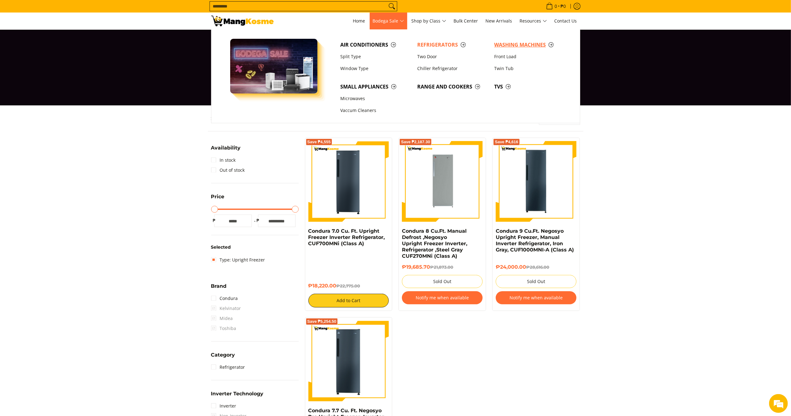
click at [517, 40] on link "Washing Machines" at bounding box center [529, 45] width 77 height 12
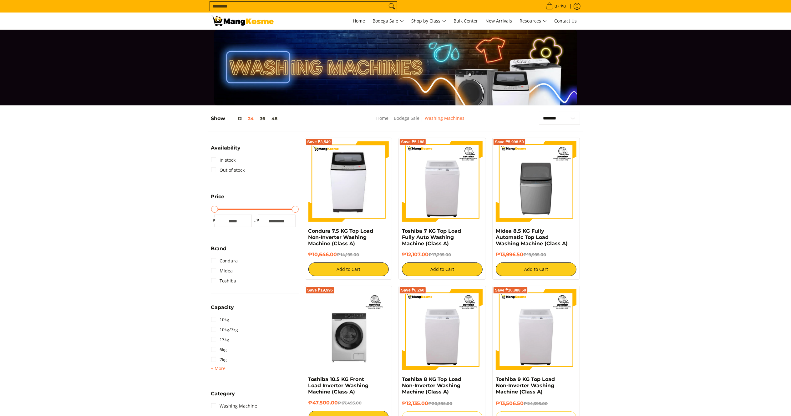
scroll to position [364, 0]
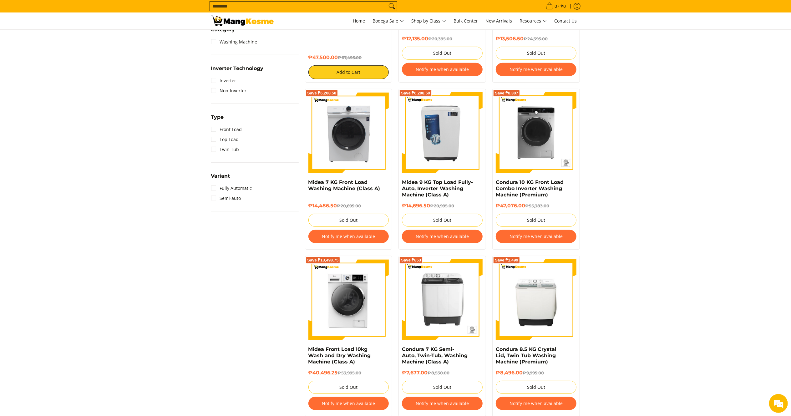
drag, startPoint x: 799, startPoint y: 109, endPoint x: 798, endPoint y: 66, distance: 43.8
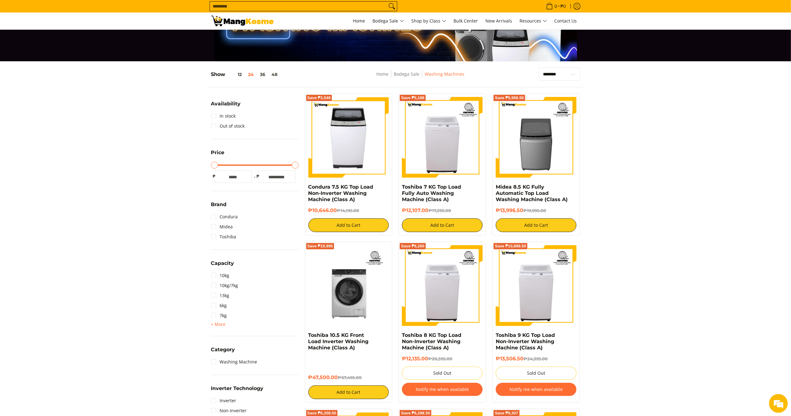
scroll to position [0, 0]
drag, startPoint x: 338, startPoint y: 213, endPoint x: 303, endPoint y: 188, distance: 43.3
click at [303, 188] on div "Save ₱3,549 Condura 7.5 KG Top Load Non-Inverter Washing Machine (Class A) ₱10,…" at bounding box center [349, 164] width 94 height 142
copy div "Condura 7.5 KG Top Load Non-Inverter Washing Machine (Class A) ₱10,646.00"
drag, startPoint x: 429, startPoint y: 211, endPoint x: 400, endPoint y: 188, distance: 37.1
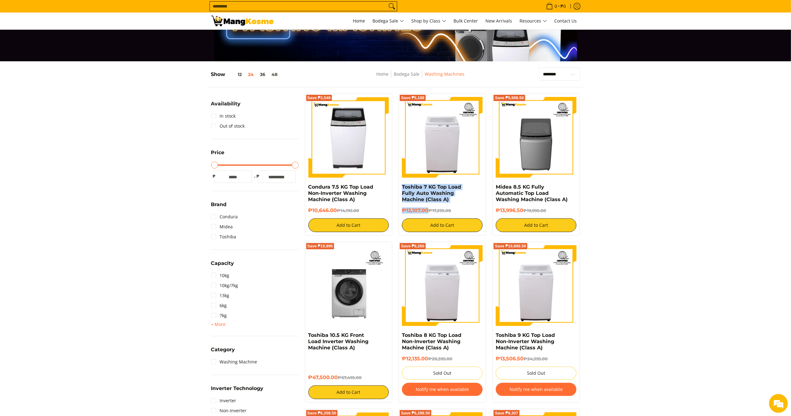
click at [400, 188] on div "Save ₱5,188 Toshiba 7 KG Top Load Fully Auto Washing Machine (Class A) ₱12,107.…" at bounding box center [442, 164] width 88 height 142
copy div "Toshiba 7 KG Top Load Fully Auto Washing Machine (Class A) ₱12,107.00"
drag, startPoint x: 524, startPoint y: 212, endPoint x: 494, endPoint y: 190, distance: 37.1
click at [494, 190] on div "Save ₱5,998.50 Midea 8.5 KG Fully Automatic Top Load Washing Machine (Class A) …" at bounding box center [536, 164] width 88 height 142
copy div "Midea 8.5 KG Fully Automatic Top Load Washing Machine (Class A) ₱13,996.50"
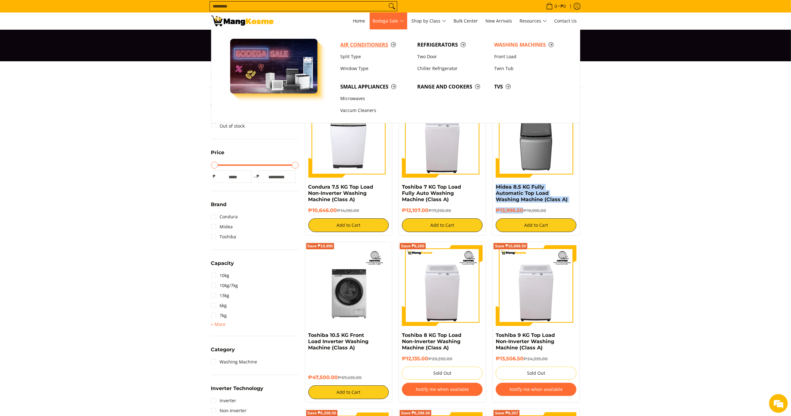
click at [357, 44] on span "Air Conditioners" at bounding box center [375, 45] width 71 height 8
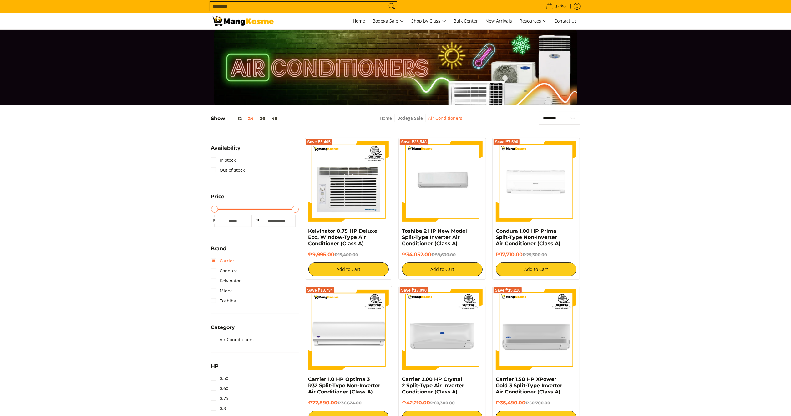
click at [227, 258] on link "Carrier" at bounding box center [222, 261] width 23 height 10
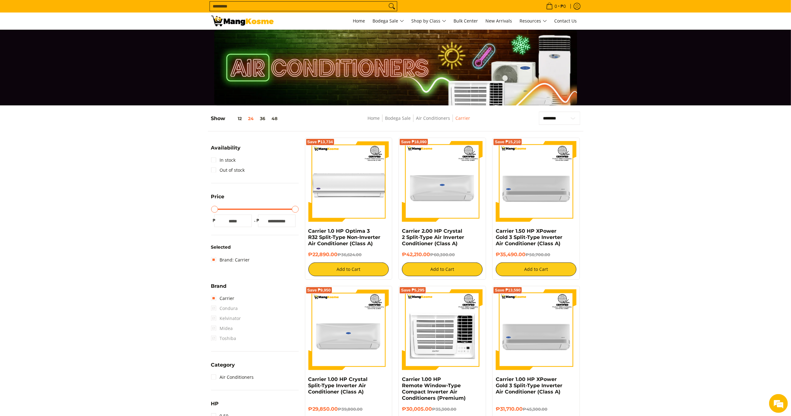
click at [269, 26] on img at bounding box center [242, 21] width 63 height 11
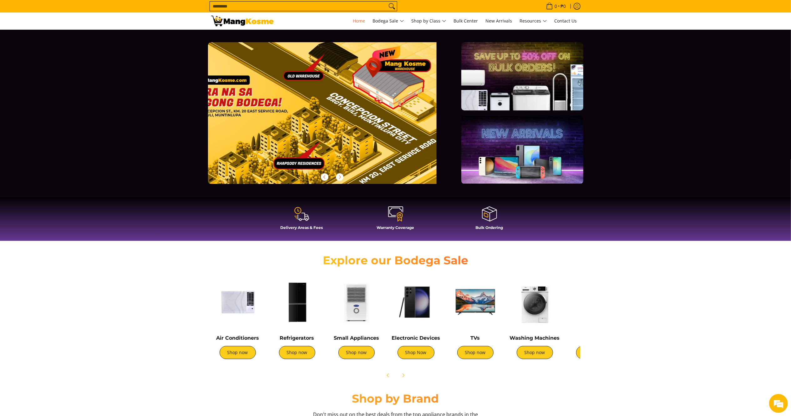
scroll to position [18, 0]
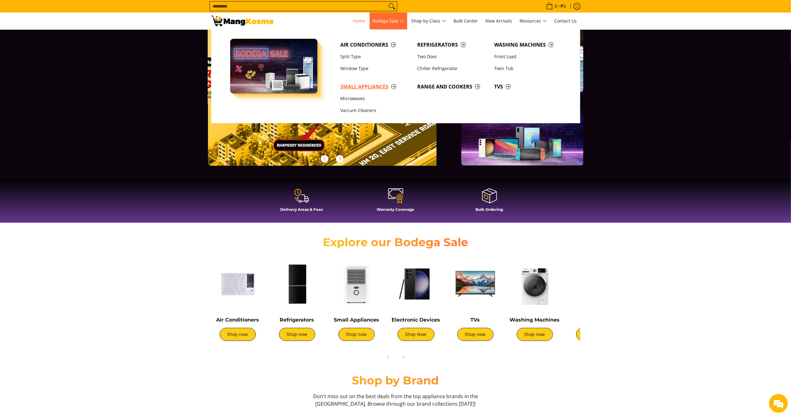
click at [364, 85] on span "Small Appliances" at bounding box center [375, 87] width 71 height 8
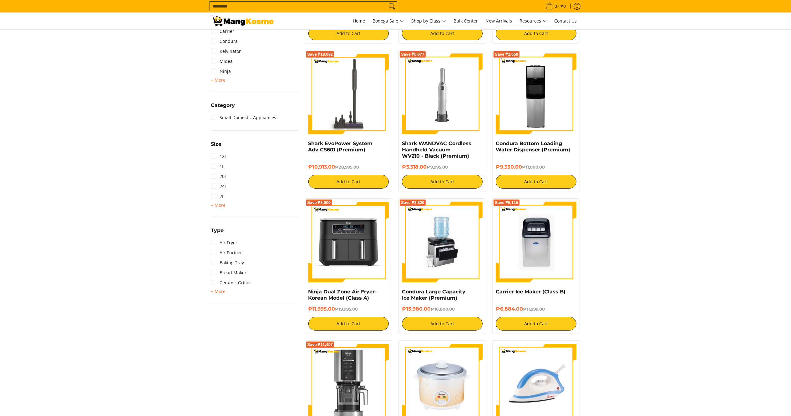
scroll to position [368, 0]
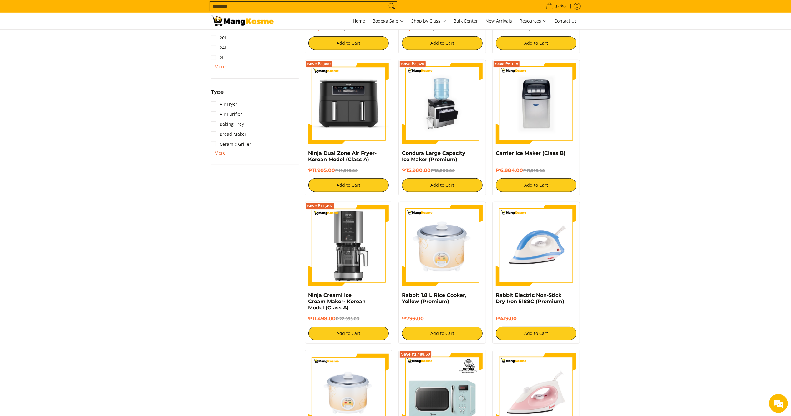
click at [223, 151] on span "+ More" at bounding box center [218, 152] width 15 height 5
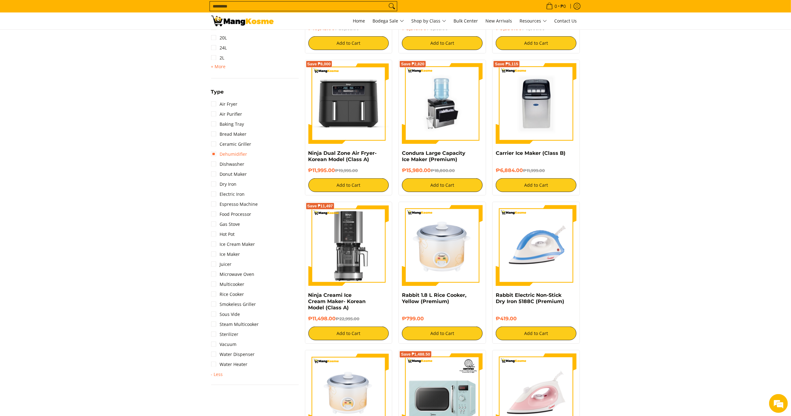
click at [228, 149] on link "Dehumidifier" at bounding box center [229, 154] width 36 height 10
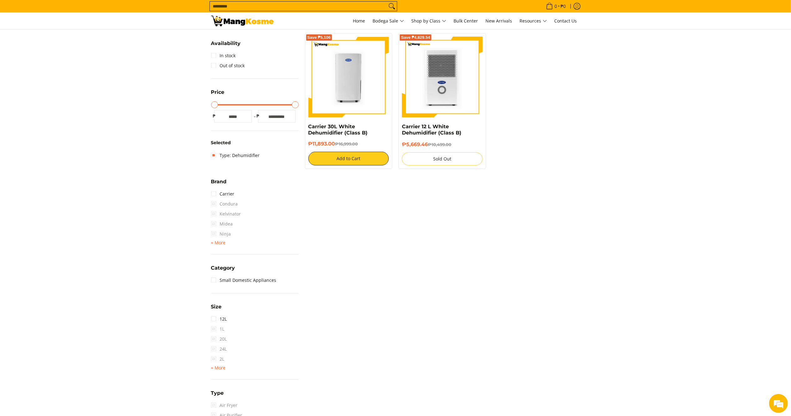
scroll to position [82, 0]
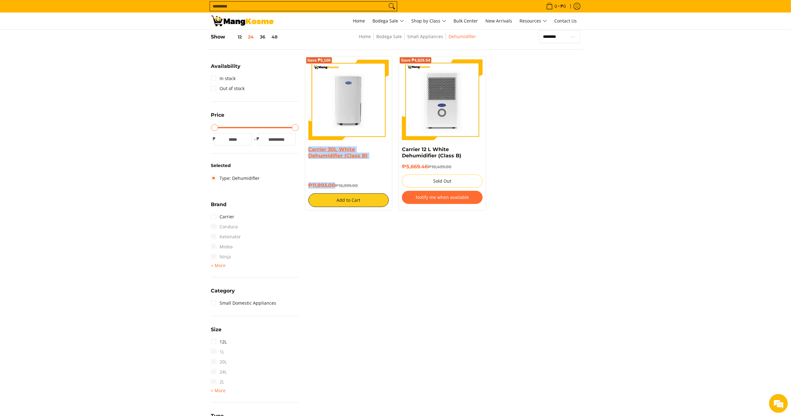
drag, startPoint x: 335, startPoint y: 186, endPoint x: 308, endPoint y: 148, distance: 47.0
click at [308, 148] on div "Carrier 30L White Dehumidifier (Class B) ₱11,893.00 ₱16,999.00 Add to Cart" at bounding box center [348, 176] width 81 height 61
copy div "Carrier 30L White Dehumidifier (Class B) ₱11,893.00"
click at [329, 107] on img at bounding box center [348, 99] width 81 height 81
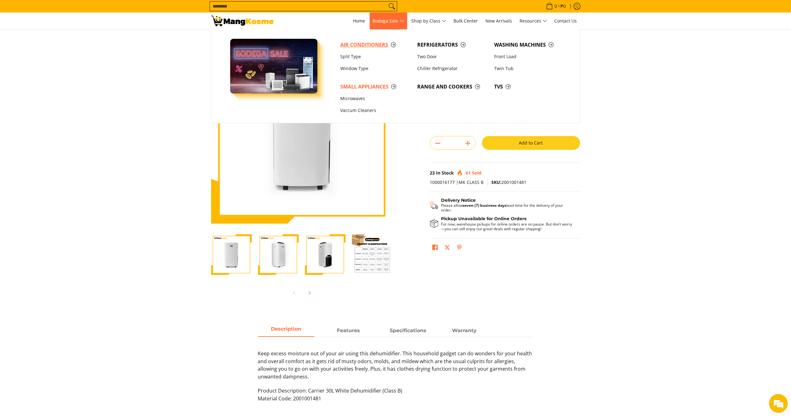
click at [372, 42] on span "Air Conditioners" at bounding box center [375, 45] width 71 height 8
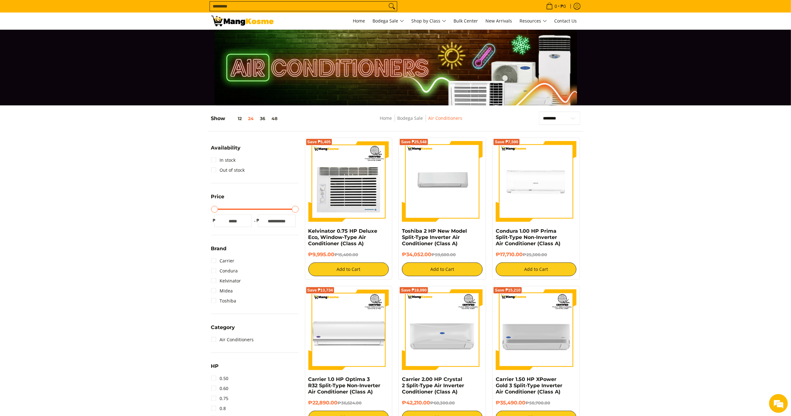
click at [234, 19] on img at bounding box center [242, 21] width 63 height 11
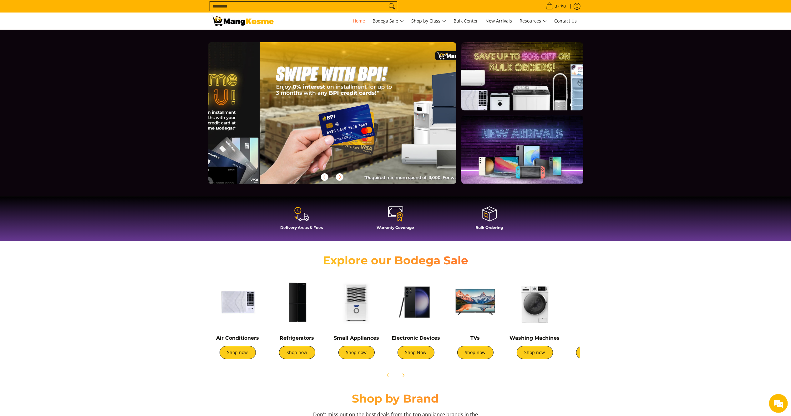
scroll to position [0, 497]
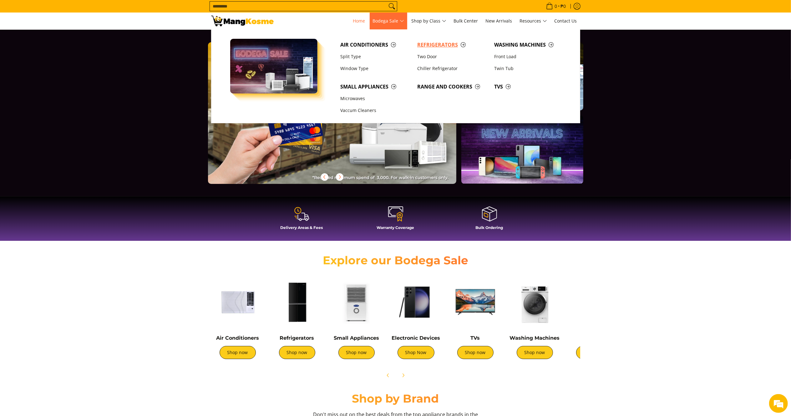
click at [438, 40] on link "Refrigerators" at bounding box center [452, 45] width 77 height 12
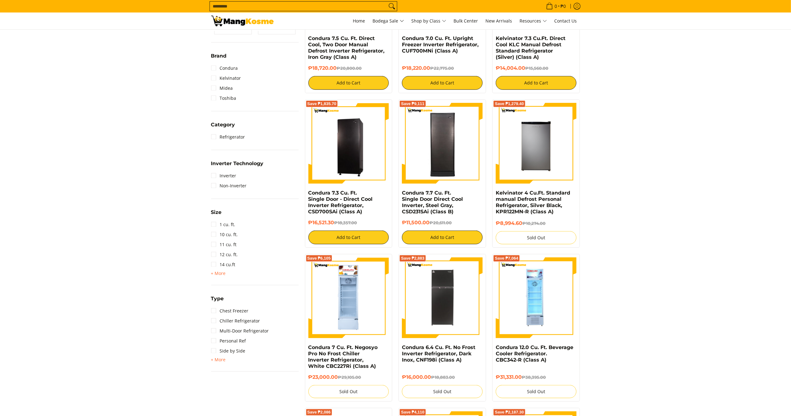
scroll to position [193, 0]
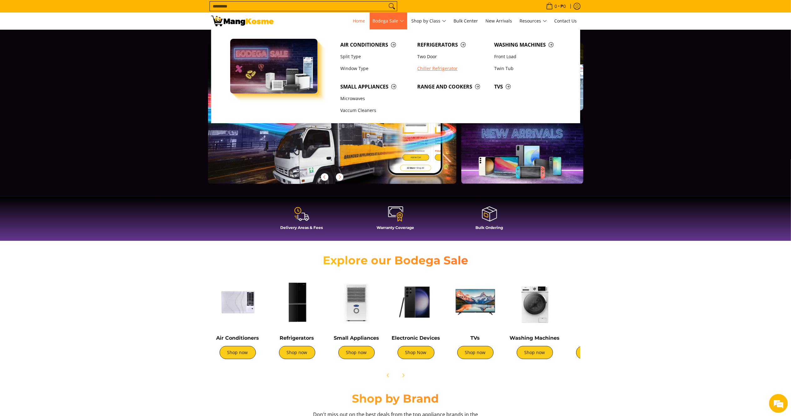
click at [448, 67] on link "Chiller Refrigerator" at bounding box center [452, 69] width 77 height 12
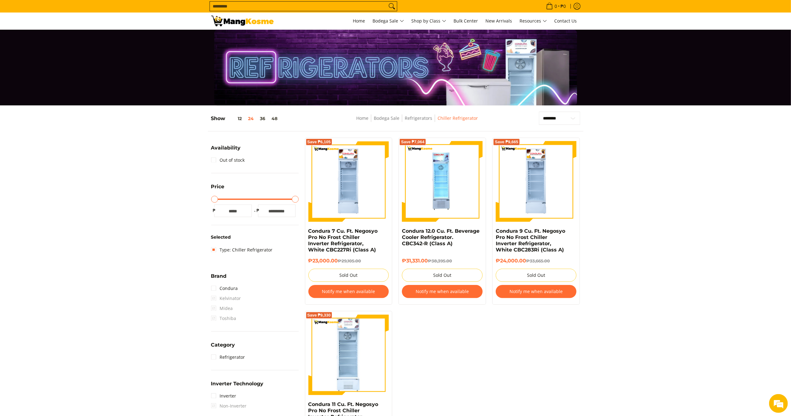
drag, startPoint x: 0, startPoint y: 0, endPoint x: 722, endPoint y: 172, distance: 742.3
drag, startPoint x: 722, startPoint y: 172, endPoint x: 800, endPoint y: 173, distance: 77.5
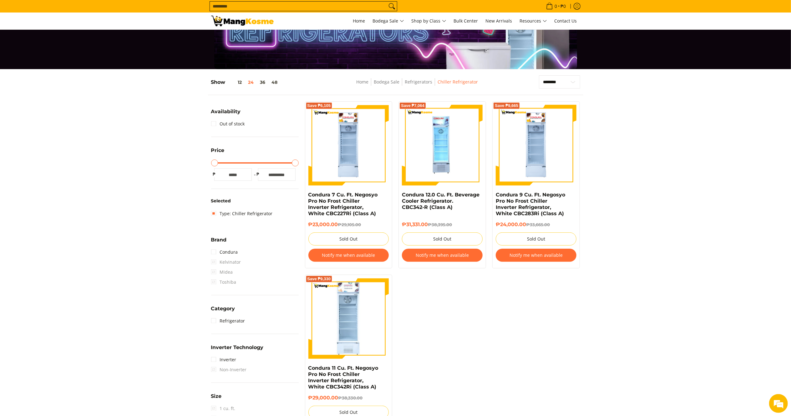
click at [243, 23] on img at bounding box center [242, 21] width 63 height 11
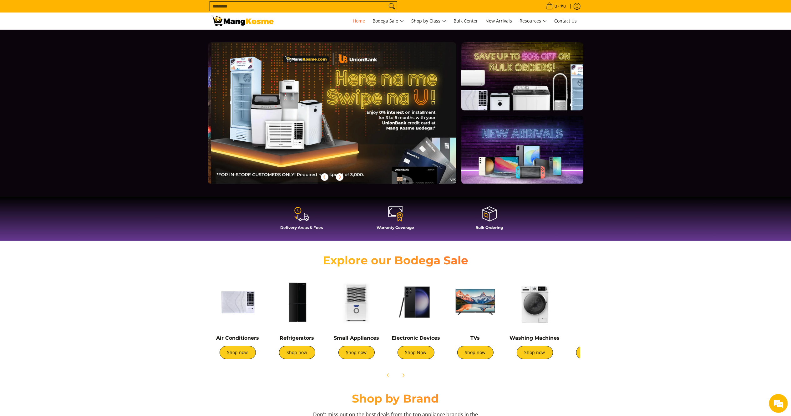
scroll to position [0, 248]
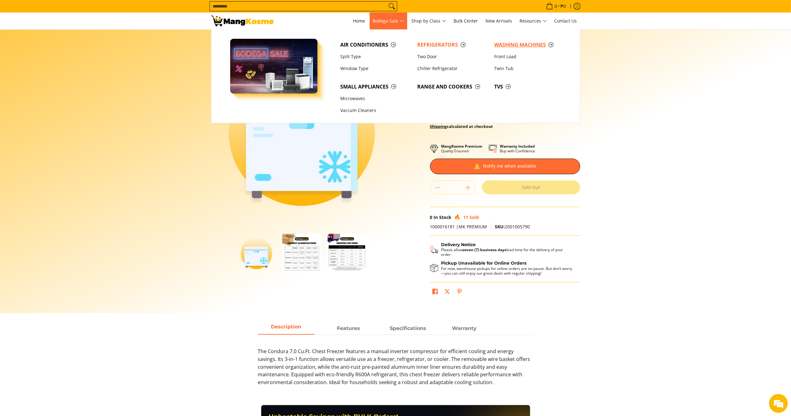
click at [503, 44] on span "Washing Machines" at bounding box center [529, 45] width 71 height 8
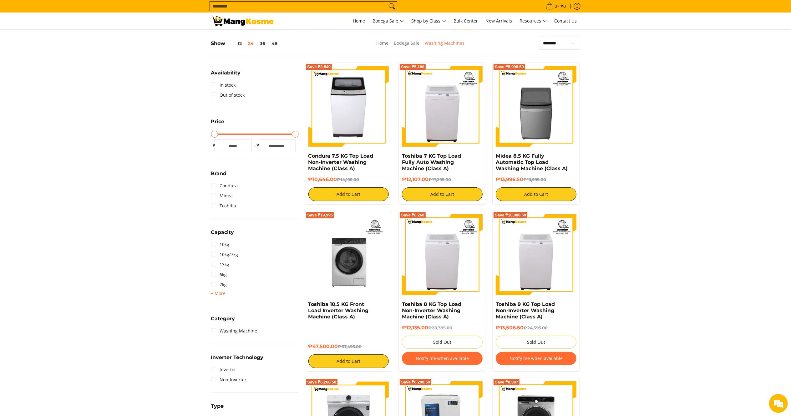
scroll to position [83, 0]
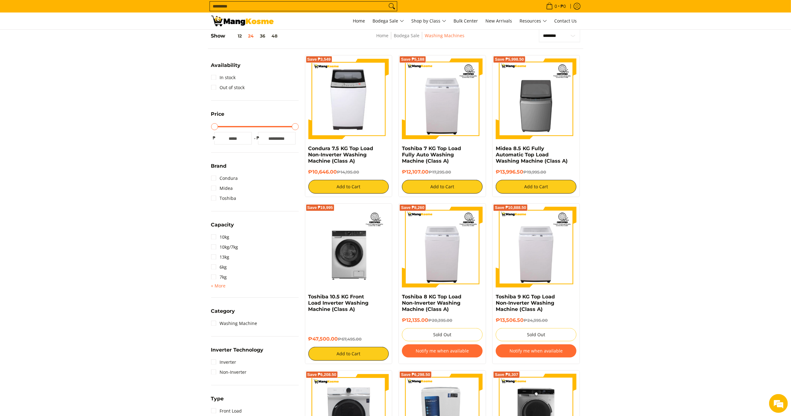
drag, startPoint x: 338, startPoint y: 171, endPoint x: 308, endPoint y: 148, distance: 38.2
click at [308, 148] on div "Save ₱3,549 Condura 7.5 KG Top Load Non-Inverter Washing Machine (Class A) ₱10,…" at bounding box center [349, 126] width 88 height 142
copy div "Condura 7.5 KG Top Load Non-Inverter Washing Machine (Class A) ₱10,646.00"
drag, startPoint x: 428, startPoint y: 171, endPoint x: 397, endPoint y: 149, distance: 37.7
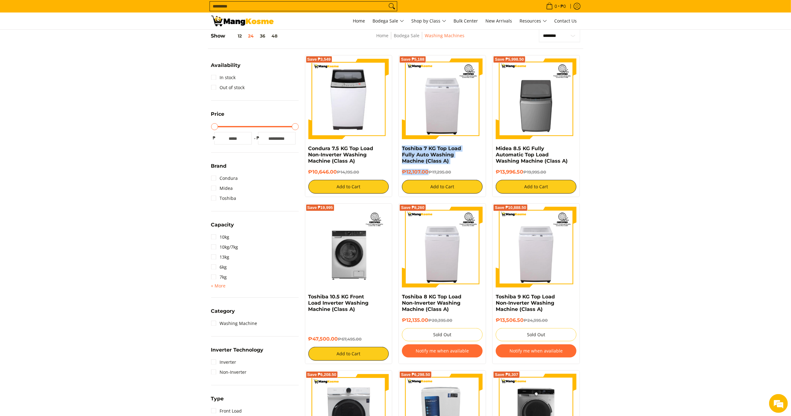
click at [398, 150] on div "Save ₱5,188 Toshiba 7 KG Top Load Fully Auto Washing Machine (Class A) ₱12,107.…" at bounding box center [442, 126] width 88 height 142
copy div "Toshiba 7 KG Top Load Fully Auto Washing Machine (Class A) ₱12,107.00"
drag, startPoint x: 524, startPoint y: 171, endPoint x: 494, endPoint y: 150, distance: 36.9
click at [494, 150] on div "Save ₱5,998.50 Midea 8.5 KG Fully Automatic Top Load Washing Machine (Class A) …" at bounding box center [536, 126] width 88 height 142
copy div "Midea 8.5 KG Fully Automatic Top Load Washing Machine (Class A) ₱13,996.50"
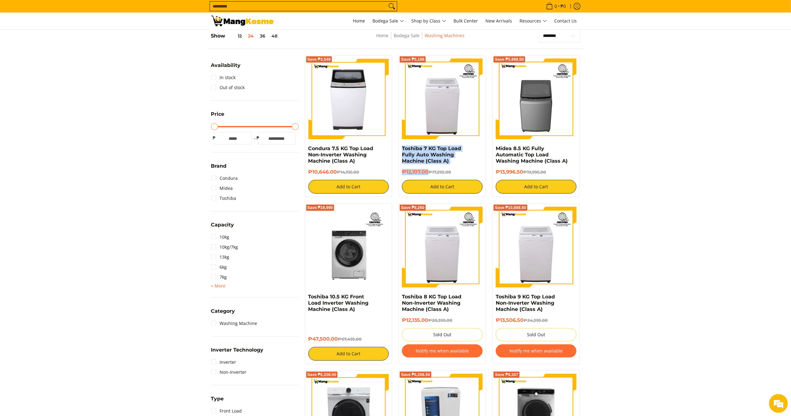
drag, startPoint x: 338, startPoint y: 338, endPoint x: 307, endPoint y: 297, distance: 52.0
click at [307, 297] on div "Save ₱19,995 Toshiba 10.5 KG Front Load Inverter Washing Machine (Class A) ₱47,…" at bounding box center [349, 283] width 88 height 161
copy div "Toshiba 10.5 KG Front Load Inverter Washing Machine (Class A) ₱47,500.00"
click at [253, 2] on input "Search..." at bounding box center [298, 6] width 177 height 9
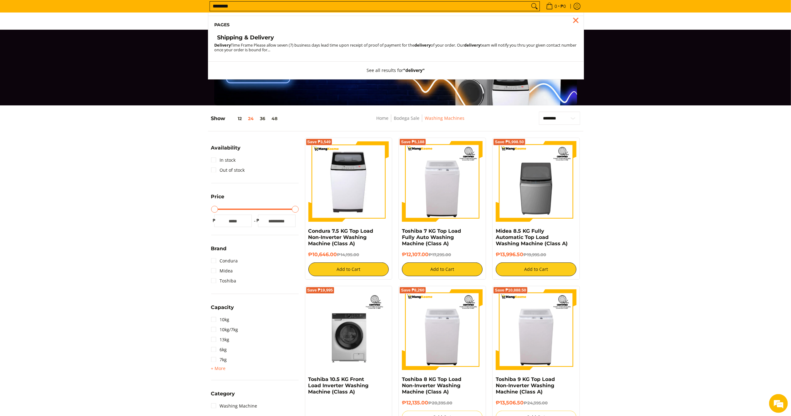
type input "********"
click at [251, 32] on li "Pages" at bounding box center [395, 25] width 375 height 18
click at [251, 36] on h4 "Shipping & Delivery" at bounding box center [245, 37] width 57 height 7
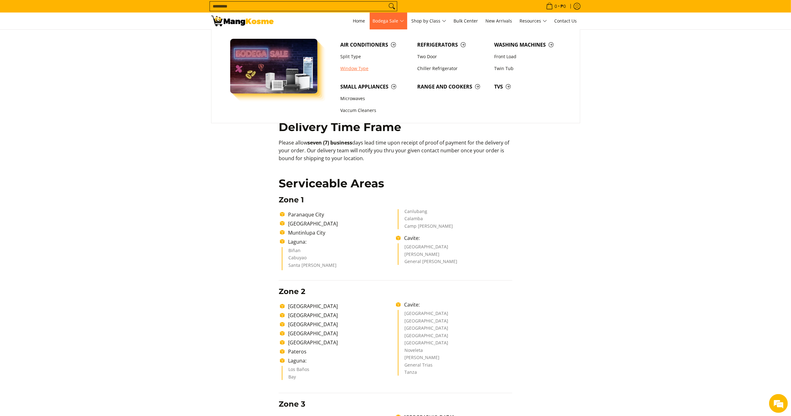
click at [356, 68] on link "Window Type" at bounding box center [375, 69] width 77 height 12
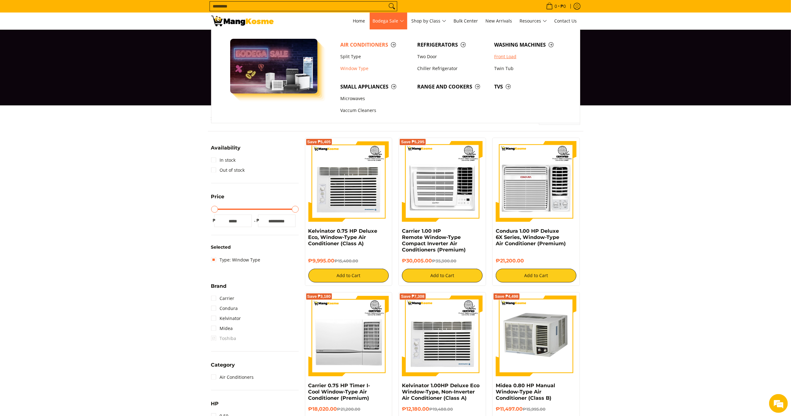
click at [508, 58] on link "Front Load" at bounding box center [529, 57] width 77 height 12
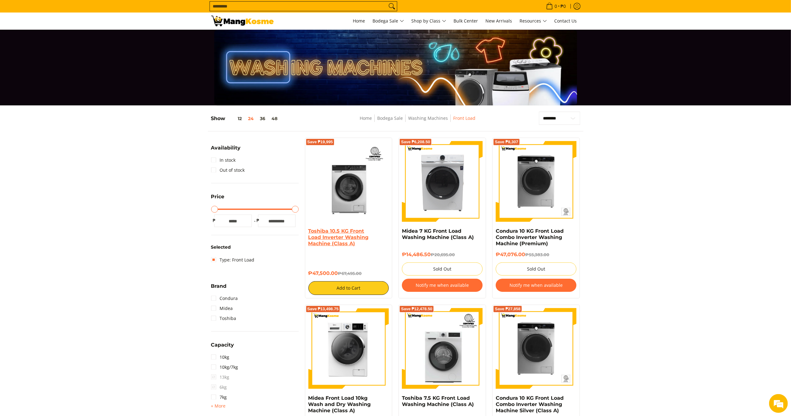
drag, startPoint x: 338, startPoint y: 273, endPoint x: 308, endPoint y: 234, distance: 49.2
click at [308, 234] on div "Toshiba 10.5 KG Front Load Inverter Washing Machine (Class A) ₱47,500.00 ₱67,49…" at bounding box center [348, 261] width 81 height 67
copy div "Toshiba 10.5 KG Front Load Inverter Washing Machine (Class A) ₱47,500.00"
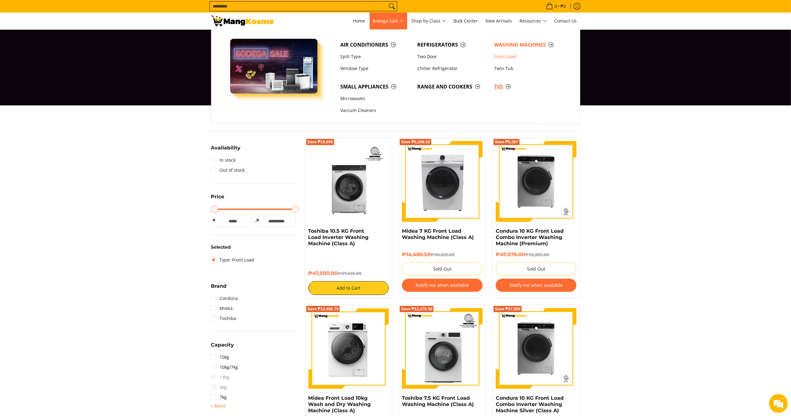
click at [499, 82] on link "TVs" at bounding box center [529, 87] width 77 height 12
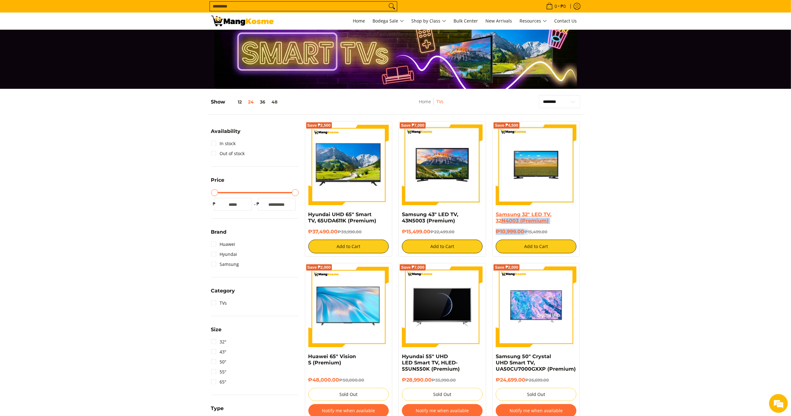
drag, startPoint x: 528, startPoint y: 234, endPoint x: 500, endPoint y: 219, distance: 31.1
click at [500, 219] on div "Samsung 32" LED TV, 32N4003 (Premium) ₱10,999.00 ₱15,499.00 Add to Cart" at bounding box center [535, 232] width 81 height 42
click at [652, 229] on section "**********" at bounding box center [395, 295] width 791 height 413
drag, startPoint x: 525, startPoint y: 232, endPoint x: 494, endPoint y: 215, distance: 35.8
click at [494, 215] on div "Save ₱4,500 Samsung 32" LED TV, 32N4003 (Premium) ₱10,999.00 ₱15,499.00 Add to …" at bounding box center [536, 189] width 88 height 136
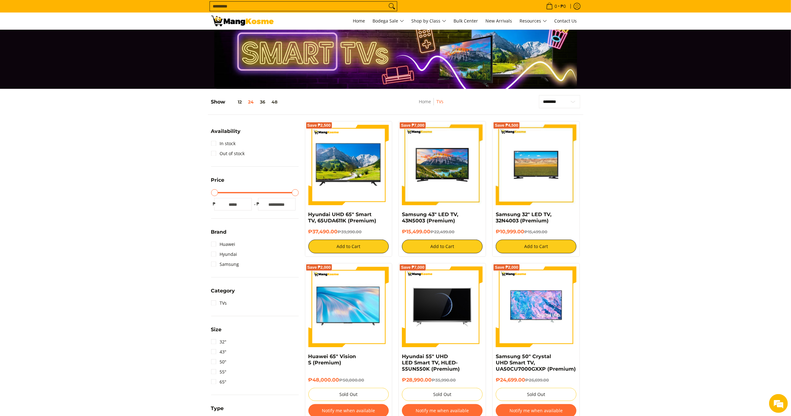
copy div "Samsung 32" LED TV, 32N4003 (Premium) ₱10,999.00"
drag, startPoint x: 431, startPoint y: 230, endPoint x: 403, endPoint y: 216, distance: 31.7
click at [403, 216] on div "Samsung 43" LED TV, 43N5003 (Premium) ₱15,499.00 ₱22,499.00 Add to Cart" at bounding box center [442, 232] width 81 height 42
copy div "Samsung 43" LED TV, 43N5003 (Premium) ₱15,499.00"
drag, startPoint x: 338, startPoint y: 231, endPoint x: 304, endPoint y: 212, distance: 38.3
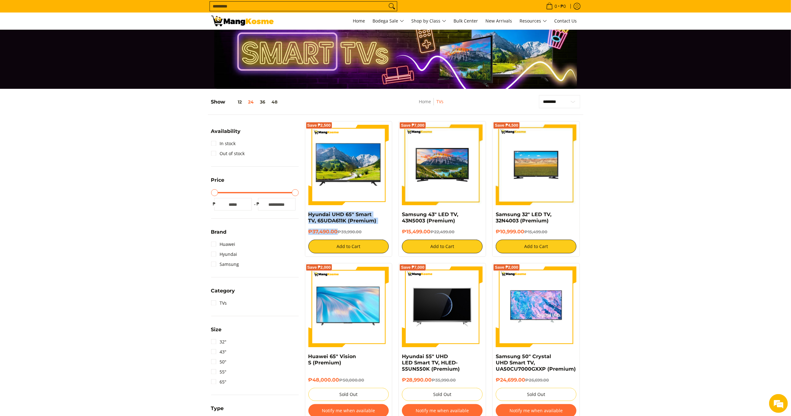
click at [304, 212] on div "Save ₱2,500 Hyundai UHD 65" Smart TV, 65UDA611K (Premium) ₱37,490.00 ₱39,990.00…" at bounding box center [349, 189] width 94 height 136
copy div "Hyundai UHD 65" Smart TV, 65UDA611K (Premium) ₱37,490.00"
click at [648, 225] on section "**********" at bounding box center [395, 295] width 791 height 413
drag, startPoint x: 338, startPoint y: 231, endPoint x: 309, endPoint y: 216, distance: 32.7
click at [309, 216] on div "Hyundai UHD 65" Smart TV, 65UDA611K (Premium) ₱37,490.00 ₱39,990.00 Add to Cart" at bounding box center [348, 232] width 81 height 42
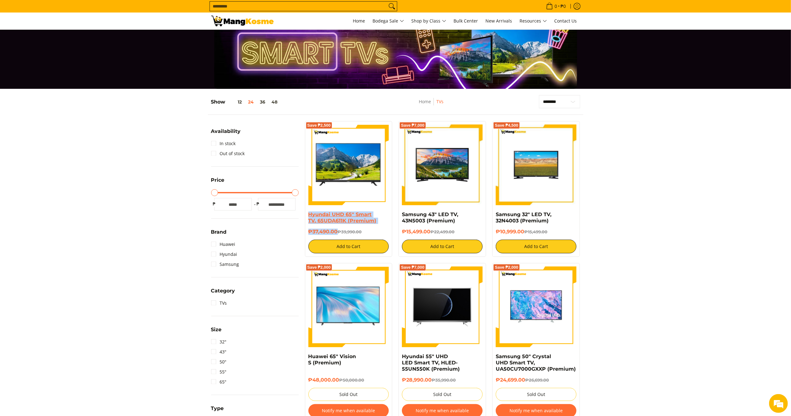
copy div "Hyundai UHD 65" Smart TV, 65UDA611K (Premium) ₱37,490.00"
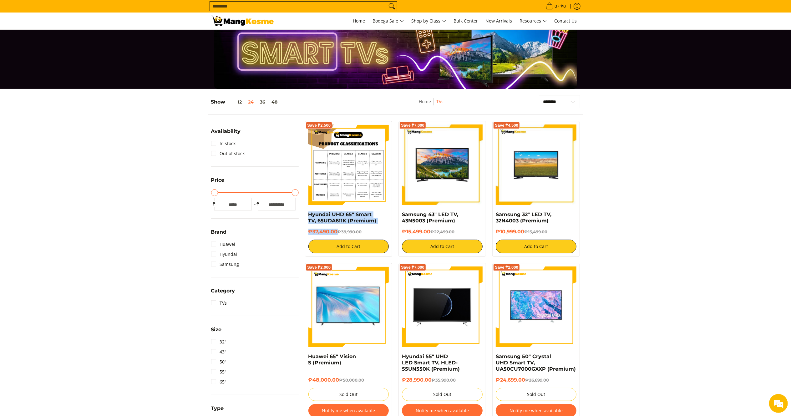
click at [342, 144] on img at bounding box center [348, 164] width 81 height 81
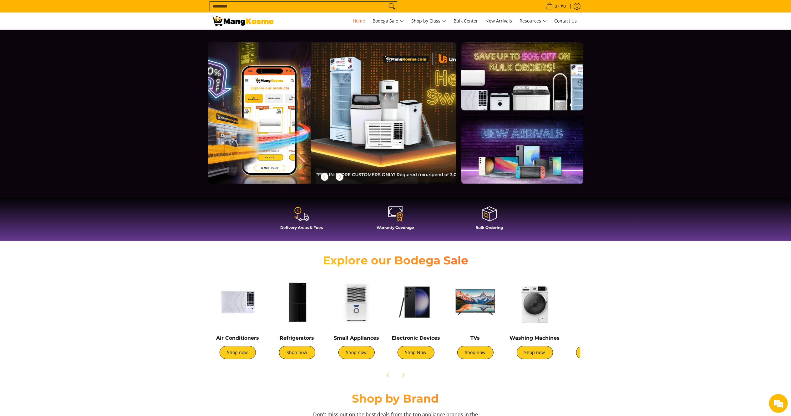
scroll to position [0, 30]
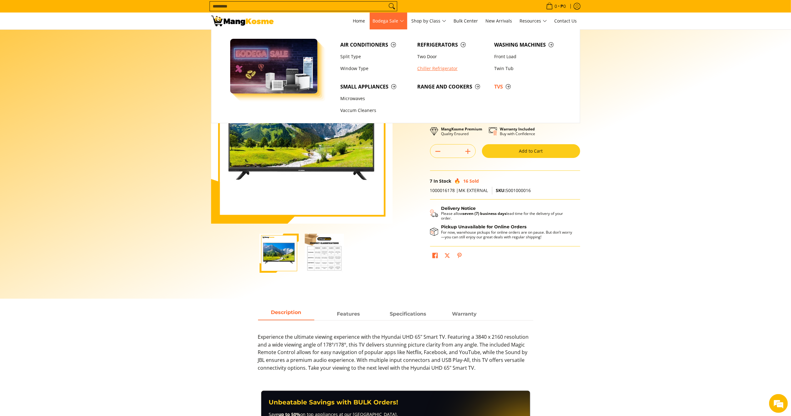
click at [434, 68] on link "Chiller Refrigerator" at bounding box center [452, 69] width 77 height 12
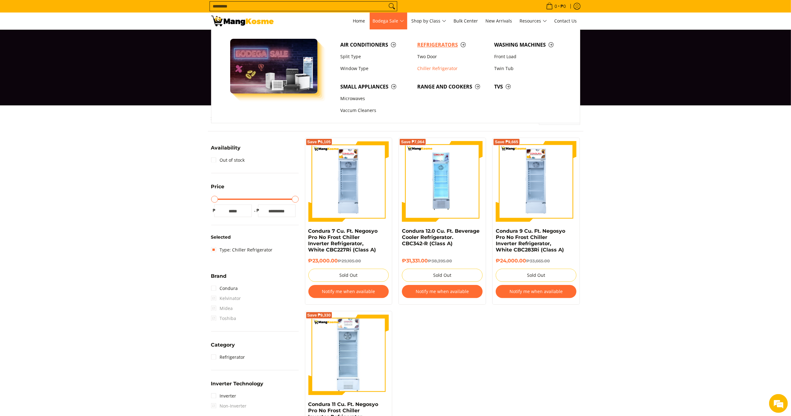
click at [432, 39] on link "Refrigerators" at bounding box center [452, 45] width 77 height 12
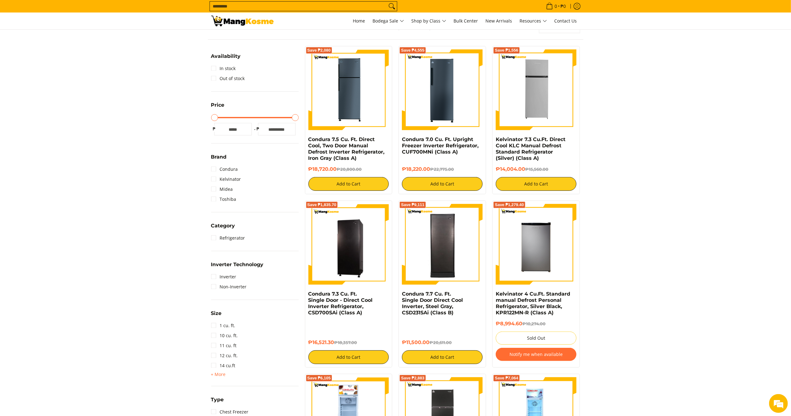
scroll to position [110, 0]
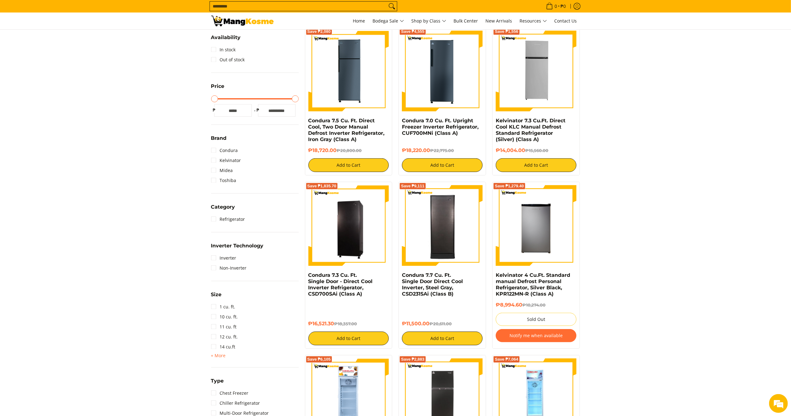
drag, startPoint x: 800, startPoint y: 62, endPoint x: 800, endPoint y: 86, distance: 24.4
click at [223, 259] on link "Inverter" at bounding box center [223, 258] width 25 height 10
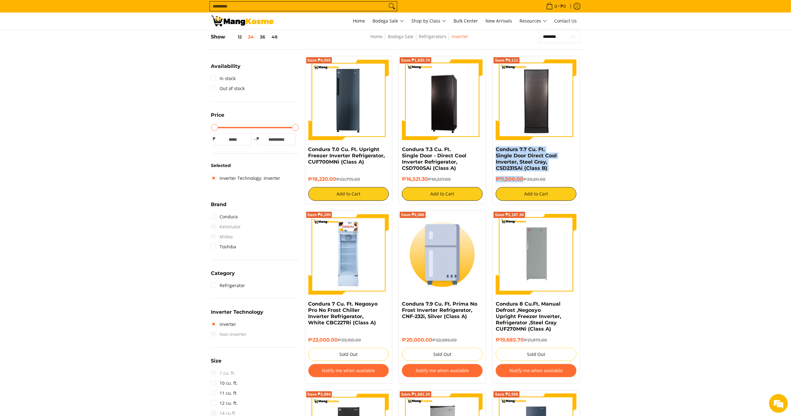
drag, startPoint x: 523, startPoint y: 178, endPoint x: 494, endPoint y: 149, distance: 40.9
click at [494, 149] on div "Save ₱9,111 Condura 7.7 Cu. Ft. Single Door Direct Cool Inverter, Steel Gray, C…" at bounding box center [536, 130] width 88 height 148
copy div "Condura 7.7 Cu. Ft. Single Door Direct Cool Inverter, Steel Gray, CSD231SAi (Cl…"
drag, startPoint x: 428, startPoint y: 179, endPoint x: 399, endPoint y: 152, distance: 40.3
click at [399, 152] on div "Save ₱1,835.70 Condura 7.3 Cu. Ft. Single Door - Direct Cool Inverter Refrigera…" at bounding box center [442, 130] width 88 height 148
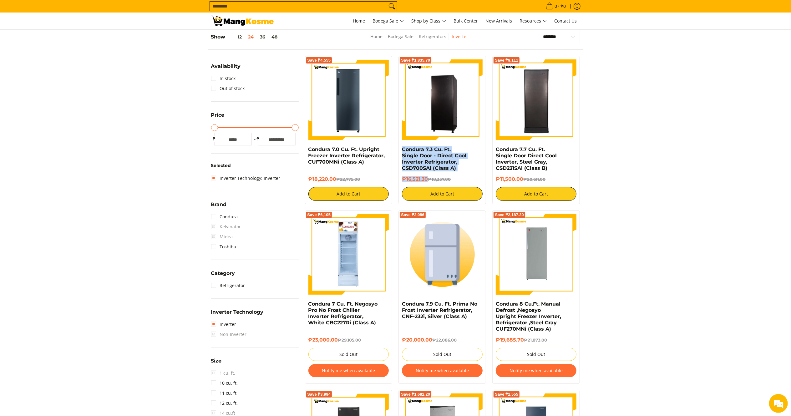
copy div "Condura 7.3 Cu. Ft. Single Door - Direct Cool Inverter Refrigerator, CSD700SAi …"
drag, startPoint x: 338, startPoint y: 178, endPoint x: 307, endPoint y: 147, distance: 44.0
click at [307, 147] on div "Save ₱4,555 Condura 7.0 Cu. Ft. Upright Freezer Inverter Refrigerator, CUF700MN…" at bounding box center [349, 130] width 88 height 148
copy div "Condura 7.0 Cu. Ft. Upright Freezer Inverter Refrigerator, CUF700MNi (Class A) …"
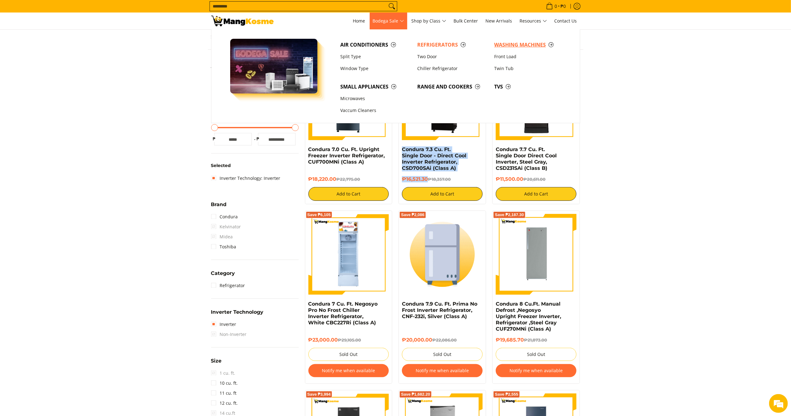
click at [515, 43] on span "Washing Machines" at bounding box center [529, 45] width 71 height 8
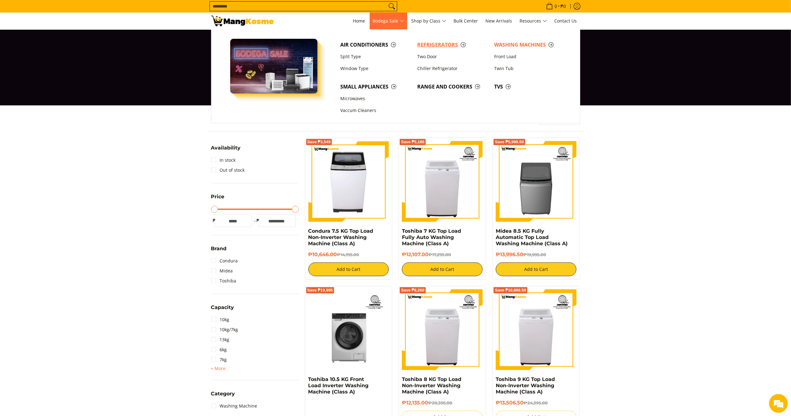
click at [423, 46] on span "Refrigerators" at bounding box center [452, 45] width 71 height 8
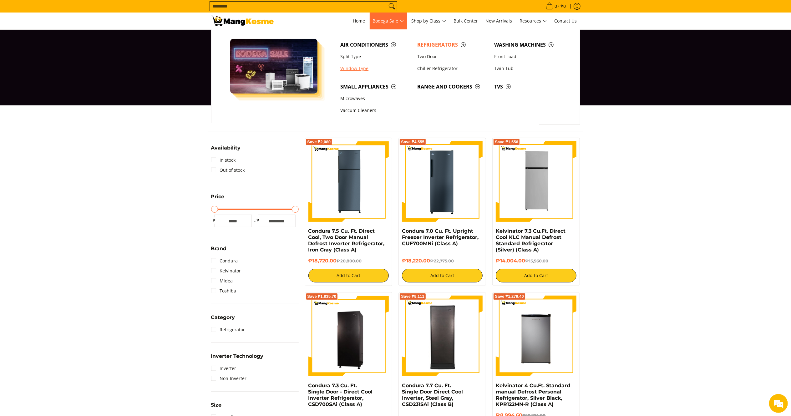
click at [351, 66] on link "Window Type" at bounding box center [375, 69] width 77 height 12
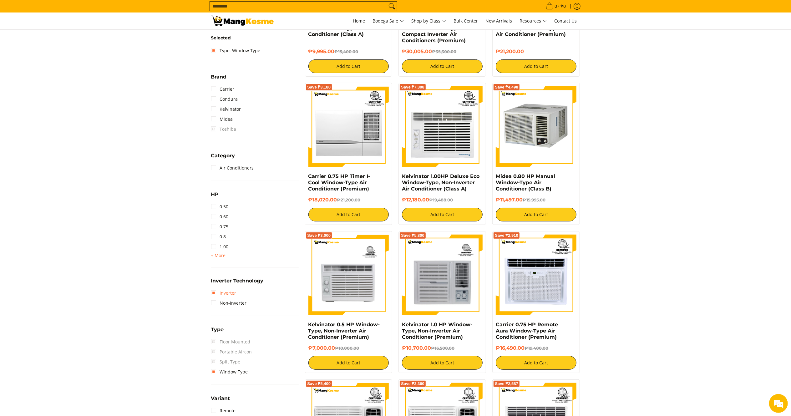
click at [224, 294] on link "Inverter" at bounding box center [223, 293] width 25 height 10
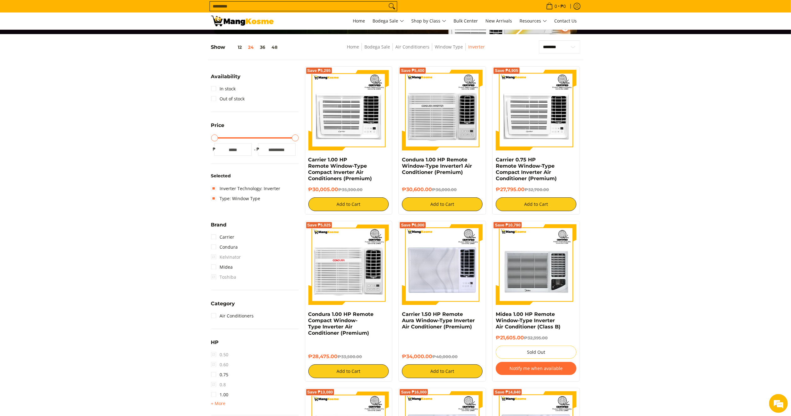
scroll to position [68, 0]
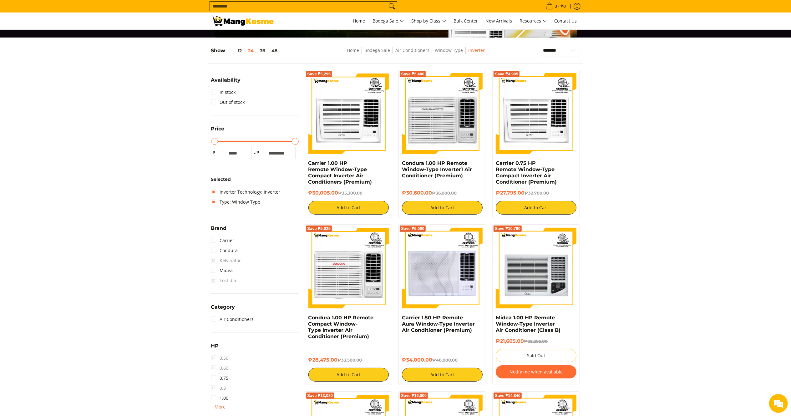
drag, startPoint x: 525, startPoint y: 192, endPoint x: 494, endPoint y: 162, distance: 43.3
click at [494, 162] on div "Save ₱4,905 Carrier 0.75 HP Remote Window-Type Compact Inverter Air Conditioner…" at bounding box center [536, 144] width 88 height 148
drag, startPoint x: 338, startPoint y: 359, endPoint x: 305, endPoint y: 319, distance: 51.6
click at [303, 317] on div "Save ₱5,025 Condura 1.00 HP Remote Compact Window-Type Inverter Air Conditioner…" at bounding box center [349, 304] width 94 height 161
copy div "Condura 1.00 HP Remote Compact Window-Type Inverter Air Conditioner (Premium) ₱…"
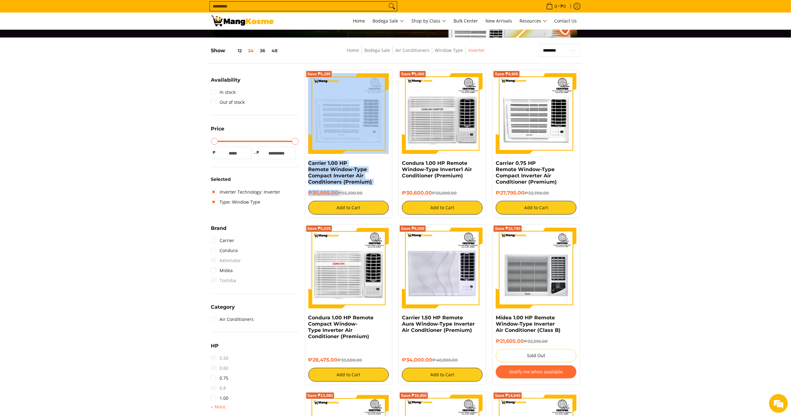
drag, startPoint x: 342, startPoint y: 195, endPoint x: 310, endPoint y: 160, distance: 46.9
click at [309, 159] on div "Save ₱5,295 Carrier 1.00 HP Remote Window-Type Compact Inverter Air Conditioner…" at bounding box center [349, 144] width 88 height 148
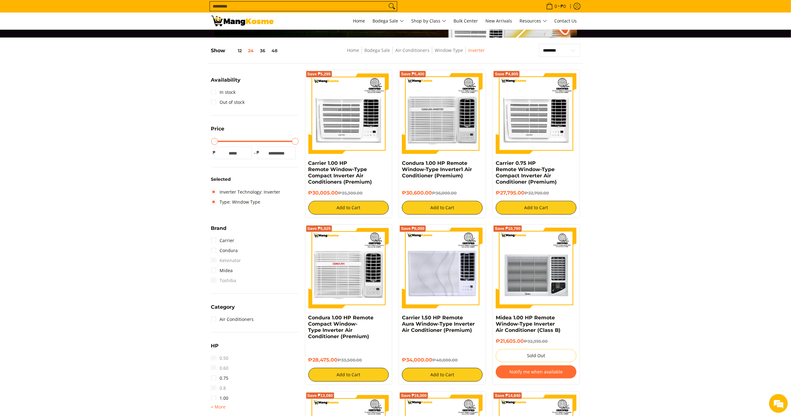
drag, startPoint x: 338, startPoint y: 191, endPoint x: 307, endPoint y: 166, distance: 40.0
click at [307, 166] on div "Save ₱5,295 Carrier 1.00 HP Remote Window-Type Compact Inverter Air Conditioner…" at bounding box center [349, 144] width 88 height 148
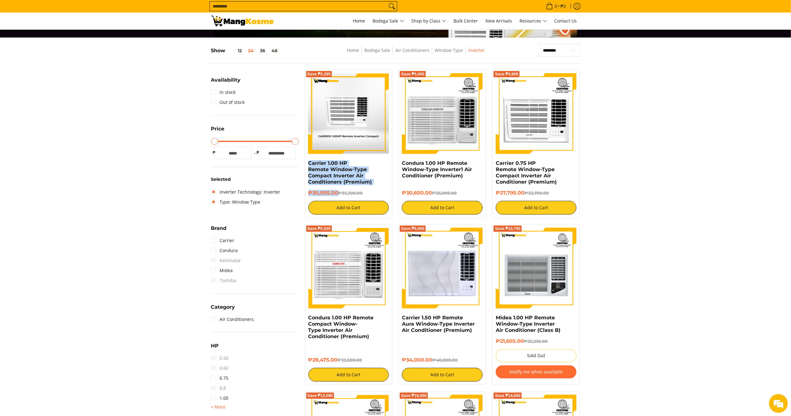
copy div "Carrier 1.00 HP Remote Window-Type Compact Inverter Air Conditioners (Premium) …"
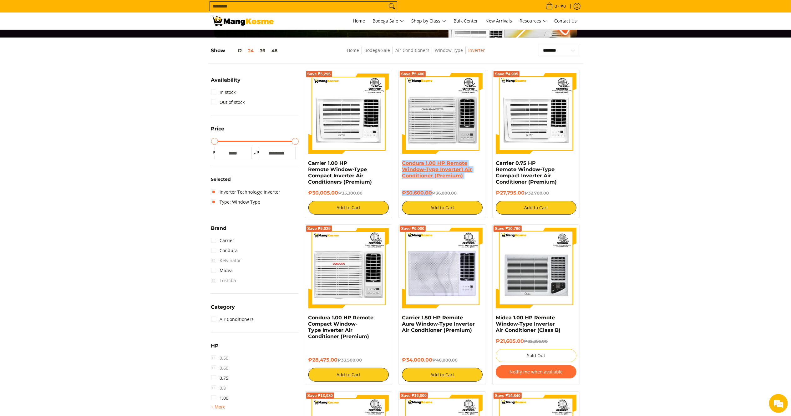
drag, startPoint x: 432, startPoint y: 192, endPoint x: 402, endPoint y: 164, distance: 41.1
click at [402, 164] on div "Condura 1.00 HP Remote Window-Type Inverter1 Air Conditioner (Premium) ₱30,600.…" at bounding box center [442, 187] width 81 height 54
copy div "Condura 1.00 HP Remote Window-Type Inverter1 Air Conditioner (Premium) ₱30,600.…"
drag, startPoint x: 433, startPoint y: 361, endPoint x: 401, endPoint y: 316, distance: 54.9
click at [401, 316] on div "Save ₱6,000 Carrier 1.50 HP Remote Aura Window-Type Inverter Air Conditioner (P…" at bounding box center [442, 304] width 88 height 161
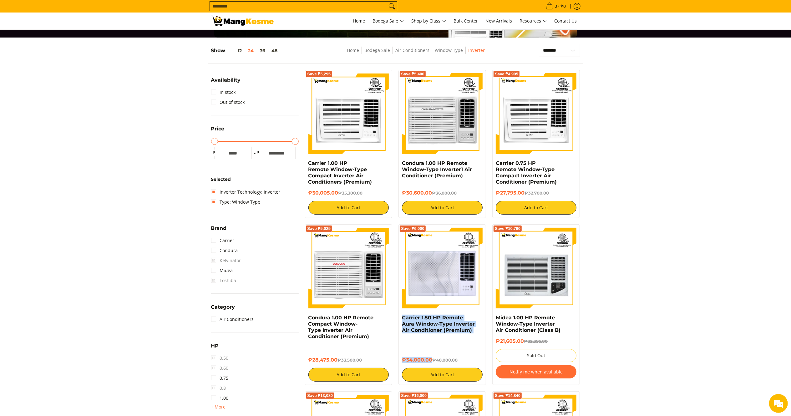
copy div "Carrier 1.50 HP Remote Aura Window-Type Inverter Air Conditioner (Premium) ₱34,…"
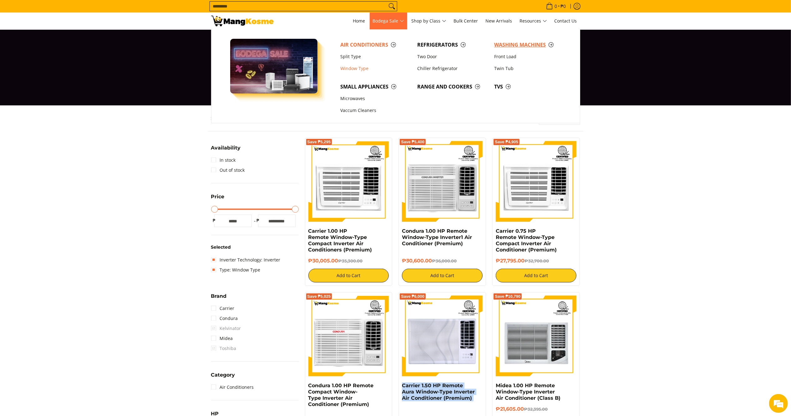
click at [506, 46] on span "Washing Machines" at bounding box center [529, 45] width 71 height 8
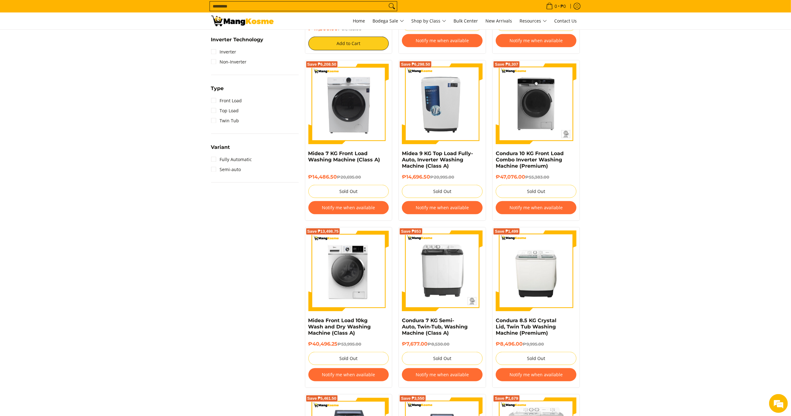
scroll to position [125, 0]
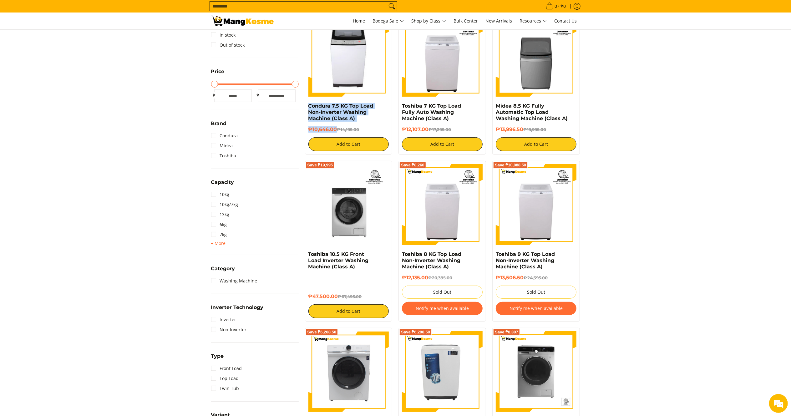
drag, startPoint x: 337, startPoint y: 130, endPoint x: 307, endPoint y: 105, distance: 39.1
click at [307, 105] on div "Save ₱3,549 Condura 7.5 KG Top Load Non-Inverter Washing Machine (Class A) ₱10,…" at bounding box center [349, 84] width 88 height 142
copy div "Condura 7.5 KG Top Load Non-Inverter Washing Machine (Class A) ₱10,646.00"
drag, startPoint x: 427, startPoint y: 128, endPoint x: 396, endPoint y: 108, distance: 37.0
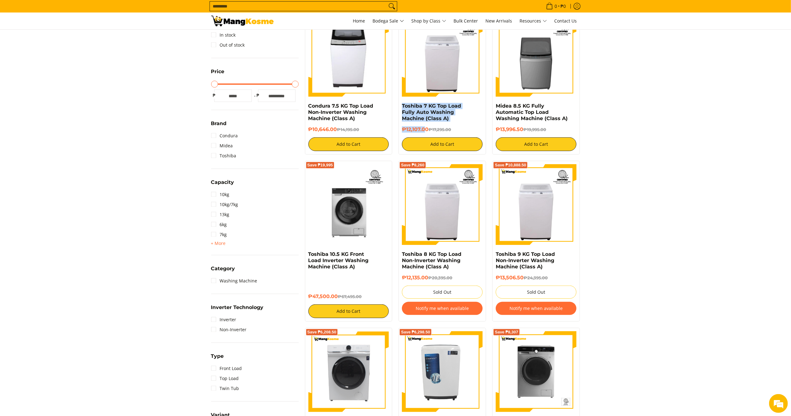
click at [396, 108] on div "Save ₱5,188 Toshiba 7 KG Top Load Fully Auto Washing Machine (Class A) ₱12,107.…" at bounding box center [442, 84] width 94 height 142
copy div "Toshiba 7 KG Top Load Fully Auto Washing Machine (Class A) ₱12,107.0"
drag, startPoint x: 525, startPoint y: 128, endPoint x: 496, endPoint y: 109, distance: 34.9
click at [496, 109] on div "Midea 8.5 KG Fully Automatic Top Load Washing Machine (Class A) ₱13,996.50 ₱19,…" at bounding box center [535, 127] width 81 height 48
copy div "Midea 8.5 KG Fully Automatic Top Load Washing Machine (Class A) ₱13,996.50"
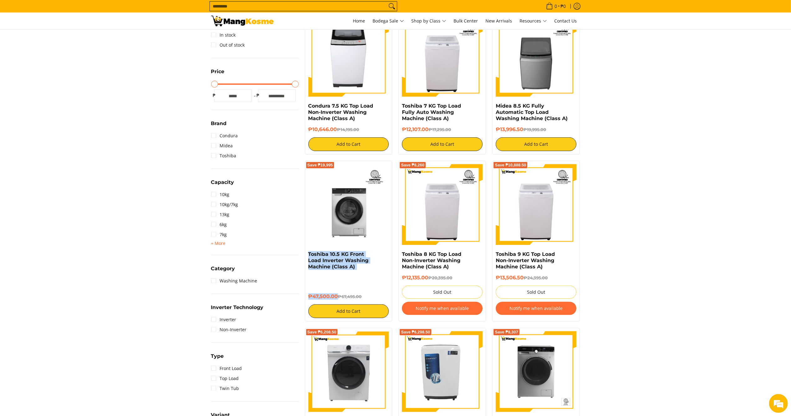
drag, startPoint x: 337, startPoint y: 299, endPoint x: 305, endPoint y: 256, distance: 53.9
click at [305, 255] on div "Save ₱19,995 Toshiba 10.5 KG Front Load Inverter Washing Machine (Class A) ₱47,…" at bounding box center [349, 241] width 88 height 161
copy div "Toshiba 10.5 KG Front Load Inverter Washing Machine (Class A) ₱47,500.00"
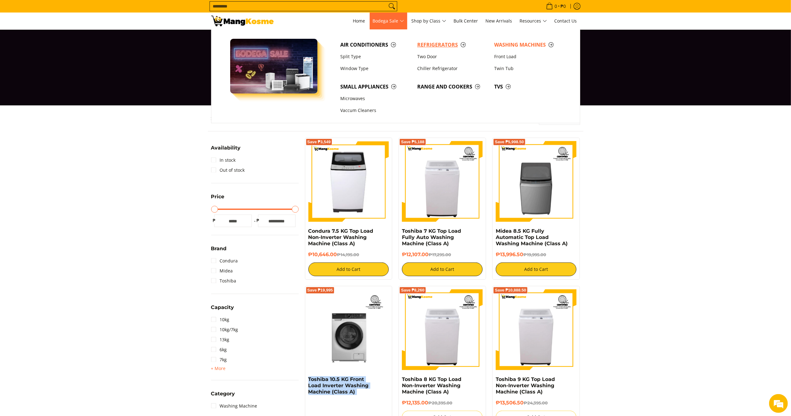
click at [442, 42] on span "Refrigerators" at bounding box center [452, 45] width 71 height 8
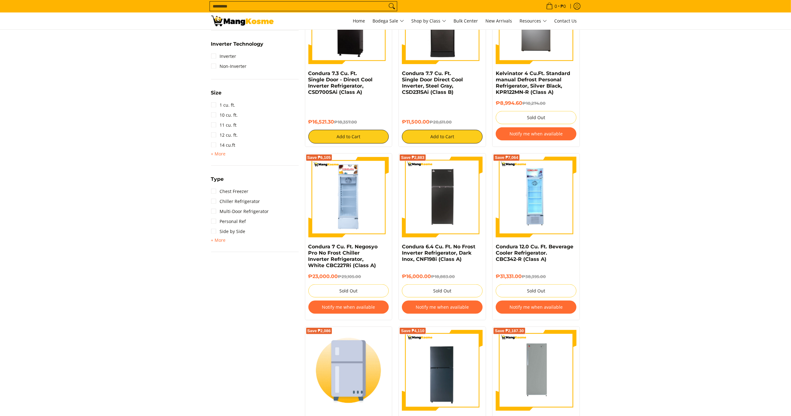
scroll to position [350, 0]
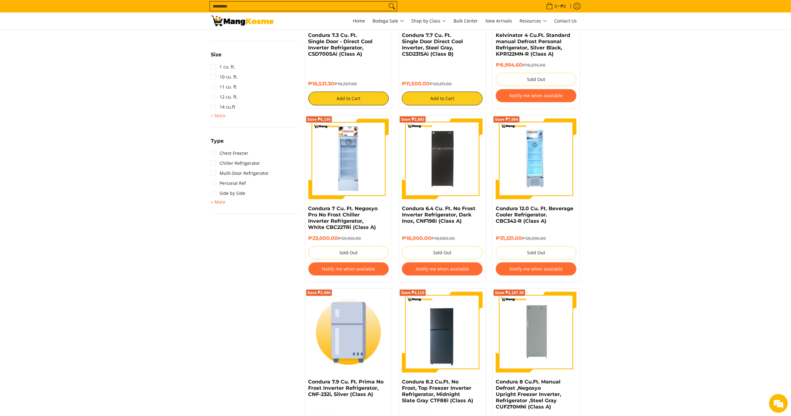
click at [218, 200] on span "+ More" at bounding box center [218, 201] width 15 height 5
click at [236, 150] on link "Chest Freezer" at bounding box center [230, 153] width 38 height 10
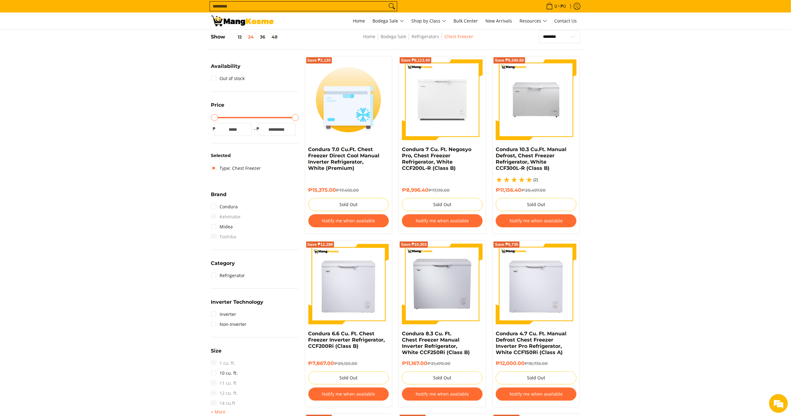
click at [242, 22] on img at bounding box center [242, 21] width 63 height 11
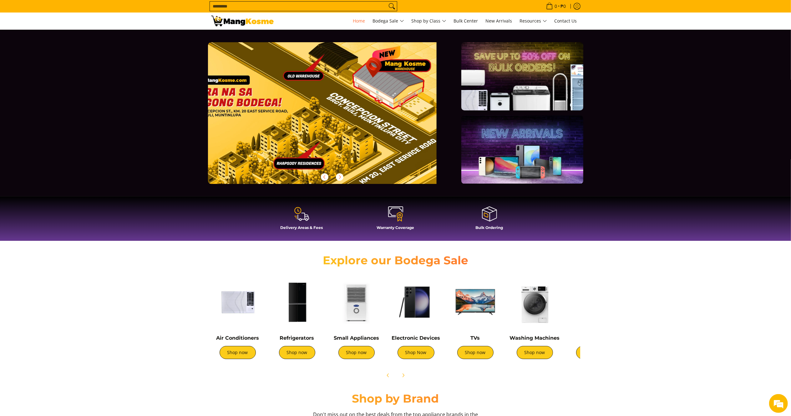
click at [283, 8] on input "Search..." at bounding box center [298, 6] width 177 height 9
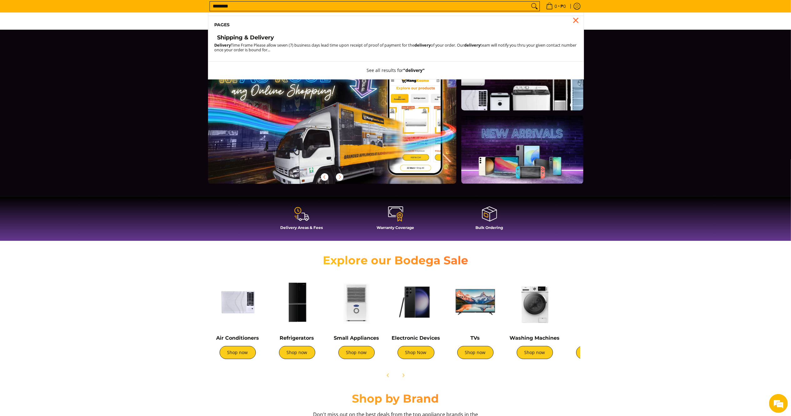
type input "********"
click at [252, 39] on h4 "Shipping & Delivery" at bounding box center [245, 37] width 57 height 7
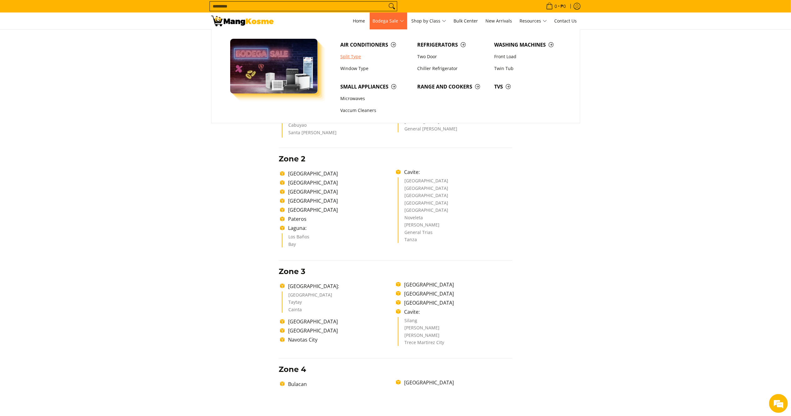
click at [359, 58] on link "Split Type" at bounding box center [375, 57] width 77 height 12
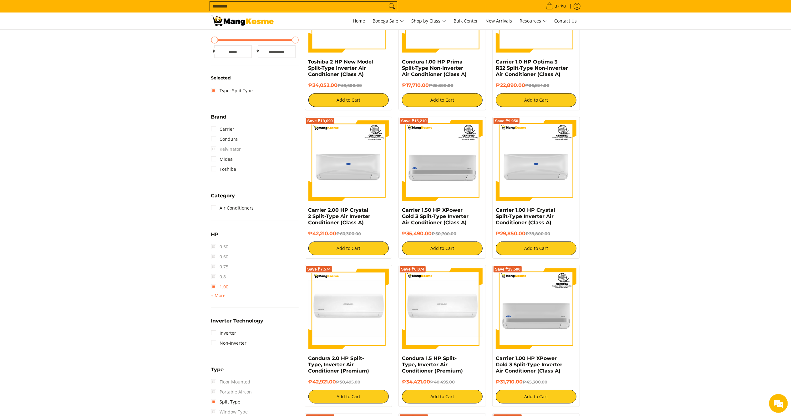
click at [225, 284] on link "1.00" at bounding box center [220, 287] width 18 height 10
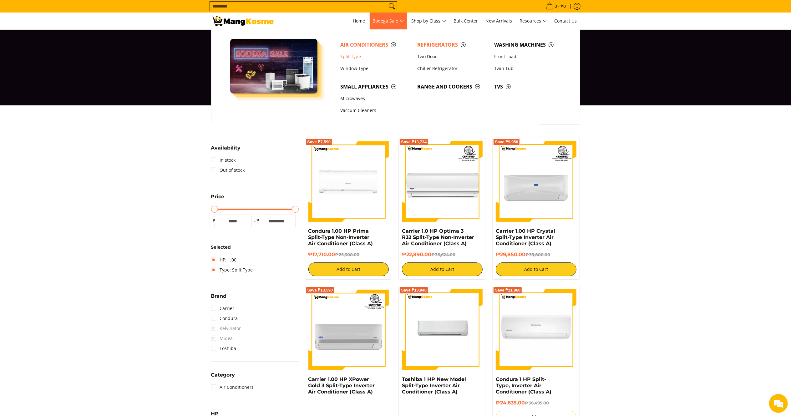
click at [434, 42] on span "Refrigerators" at bounding box center [452, 45] width 71 height 8
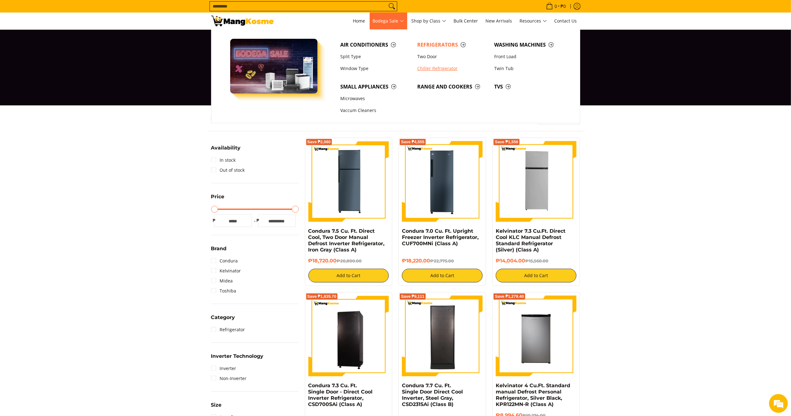
click at [431, 66] on link "Chiller Refrigerator" at bounding box center [452, 69] width 77 height 12
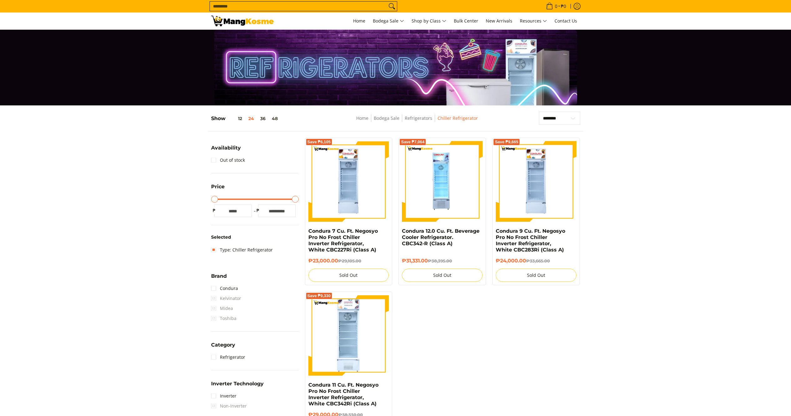
click at [365, 190] on img at bounding box center [348, 181] width 81 height 81
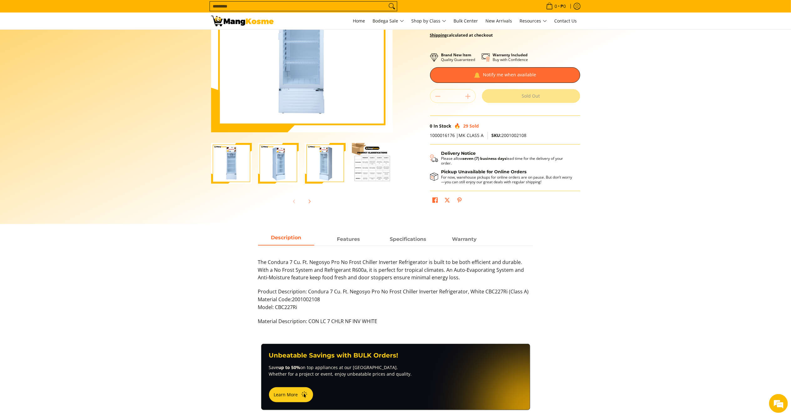
scroll to position [183, 0]
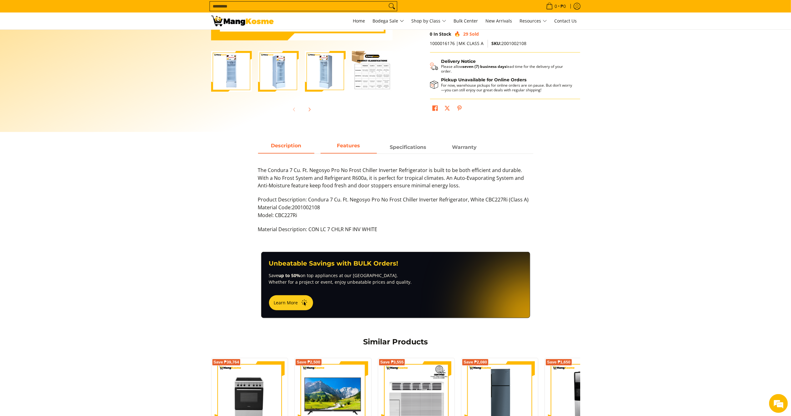
click at [351, 148] on strong "Features" at bounding box center [348, 146] width 23 height 6
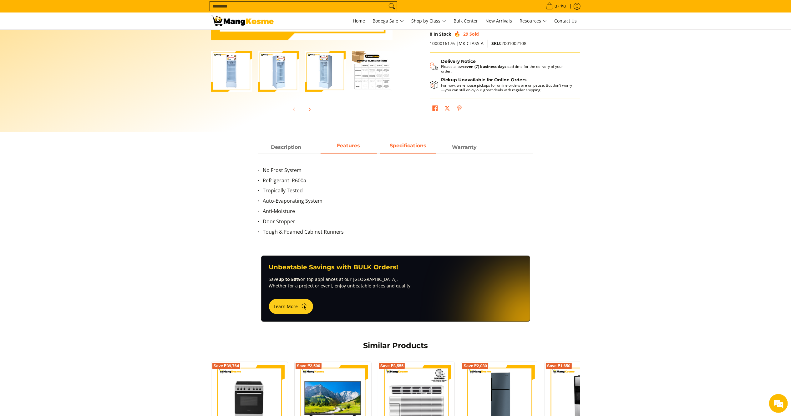
click at [398, 150] on span "Specifications" at bounding box center [408, 147] width 56 height 11
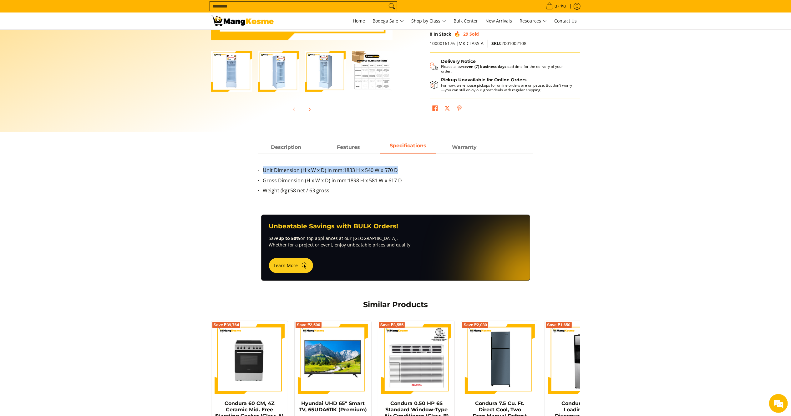
drag, startPoint x: 405, startPoint y: 170, endPoint x: 263, endPoint y: 168, distance: 142.3
click at [263, 168] on li "Unit Dimension (H x W x D) in mm: 1833 H x 540 W x 570 D" at bounding box center [398, 171] width 270 height 10
copy li "Unit Dimension (H x W x D) in mm: 1833 H x 540 W x 570 D"
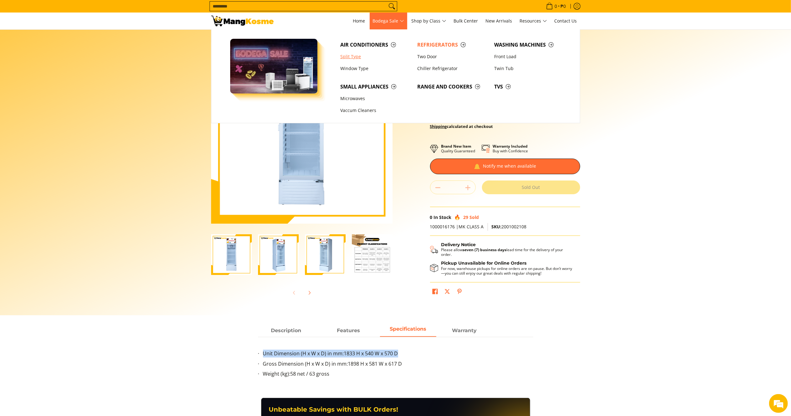
click at [358, 58] on link "Split Type" at bounding box center [375, 57] width 77 height 12
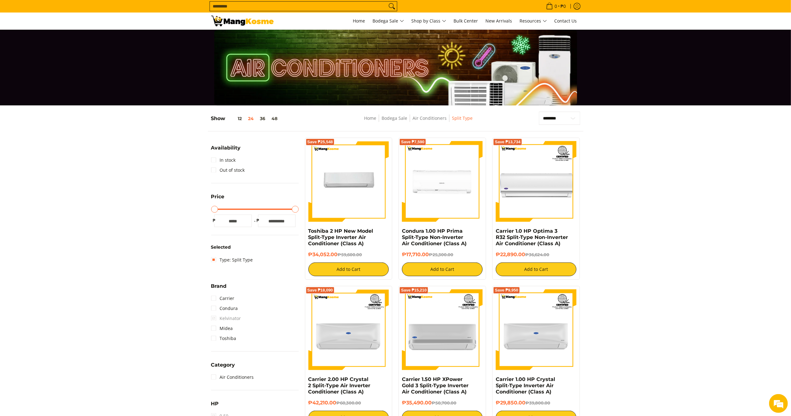
click at [251, 22] on img at bounding box center [242, 21] width 63 height 11
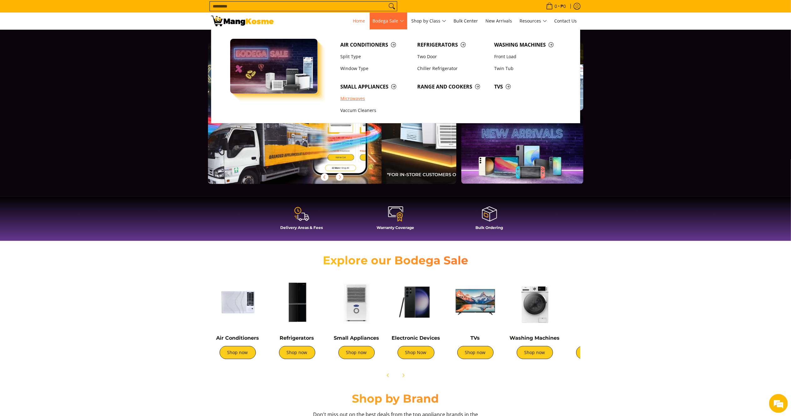
scroll to position [0, 248]
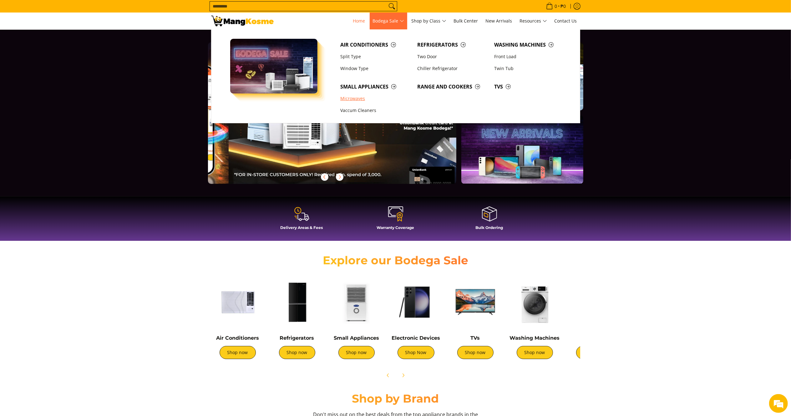
click at [358, 100] on link "Microwaves" at bounding box center [375, 99] width 77 height 12
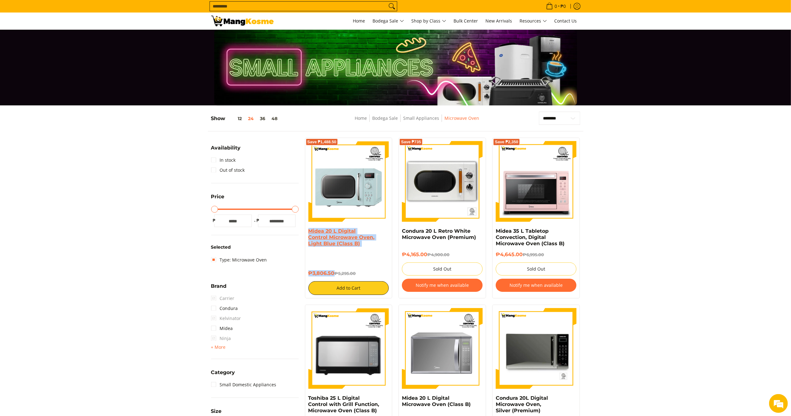
drag, startPoint x: 335, startPoint y: 275, endPoint x: 309, endPoint y: 233, distance: 49.6
click at [309, 233] on div "Midea 20 L Digital Control Microwave Oven, Light Blue (Class B) ₱3,806.50 ₱5,29…" at bounding box center [348, 261] width 81 height 67
copy div "Midea 20 L Digital Control Microwave Oven, Light Blue (Class B) ₱3,806.50"
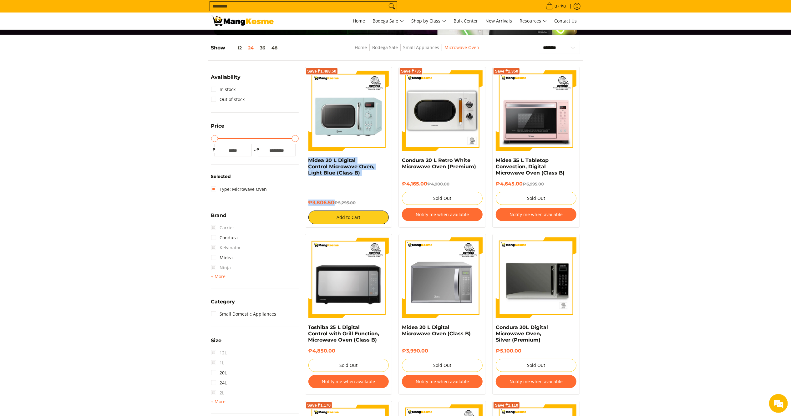
scroll to position [35, 0]
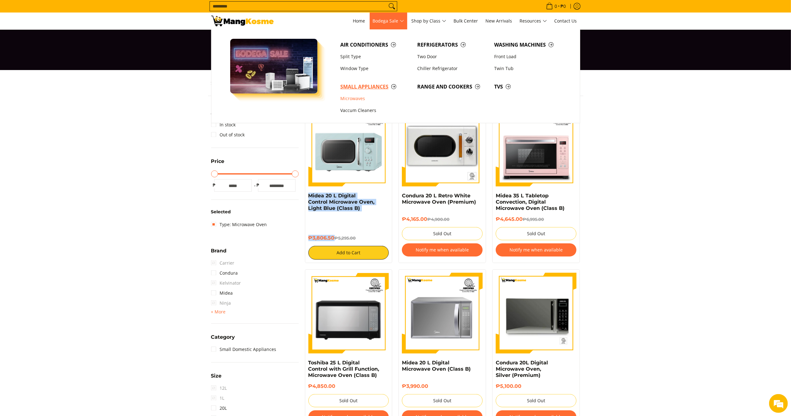
click at [367, 87] on span "Small Appliances" at bounding box center [375, 87] width 71 height 8
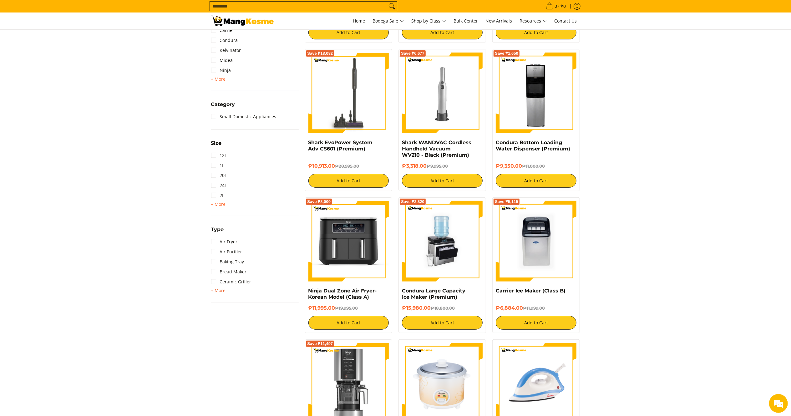
click at [218, 289] on span "+ More" at bounding box center [218, 290] width 15 height 5
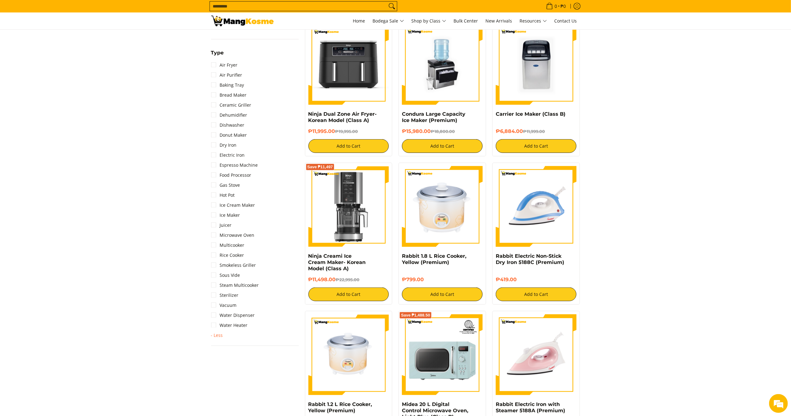
scroll to position [410, 0]
